Goal: Task Accomplishment & Management: Manage account settings

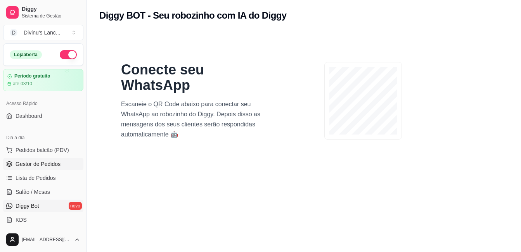
click at [27, 165] on span "Gestor de Pedidos" at bounding box center [38, 164] width 45 height 8
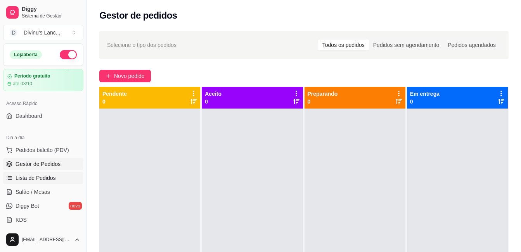
click at [33, 182] on link "Lista de Pedidos" at bounding box center [43, 178] width 80 height 12
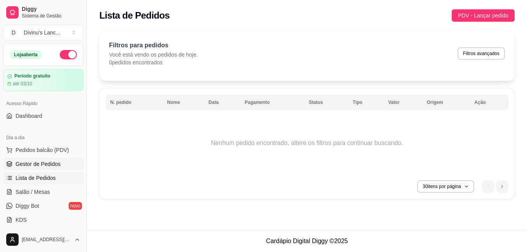
click at [31, 164] on span "Gestor de Pedidos" at bounding box center [38, 164] width 45 height 8
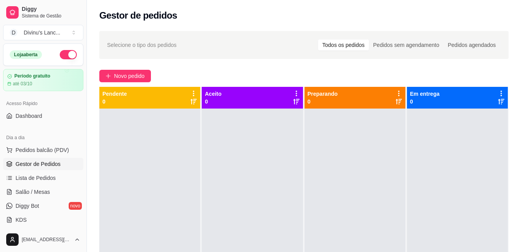
click at [65, 56] on button "button" at bounding box center [68, 54] width 17 height 9
